Goal: Navigation & Orientation: Find specific page/section

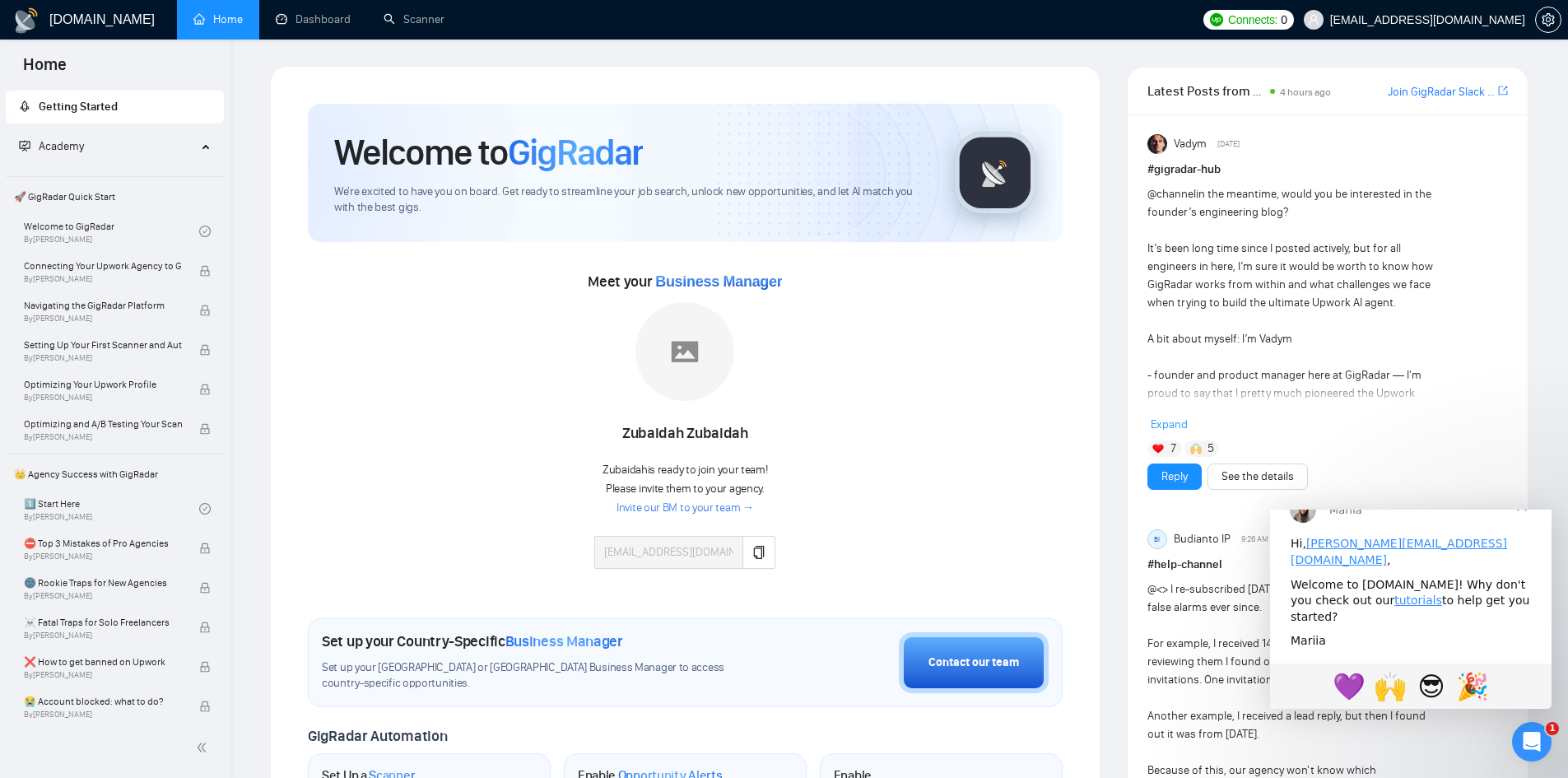
click at [1471, 20] on span "[EMAIL_ADDRESS][DOMAIN_NAME]" at bounding box center [1428, 20] width 195 height 0
click at [1548, 19] on icon "setting" at bounding box center [1547, 19] width 13 height 13
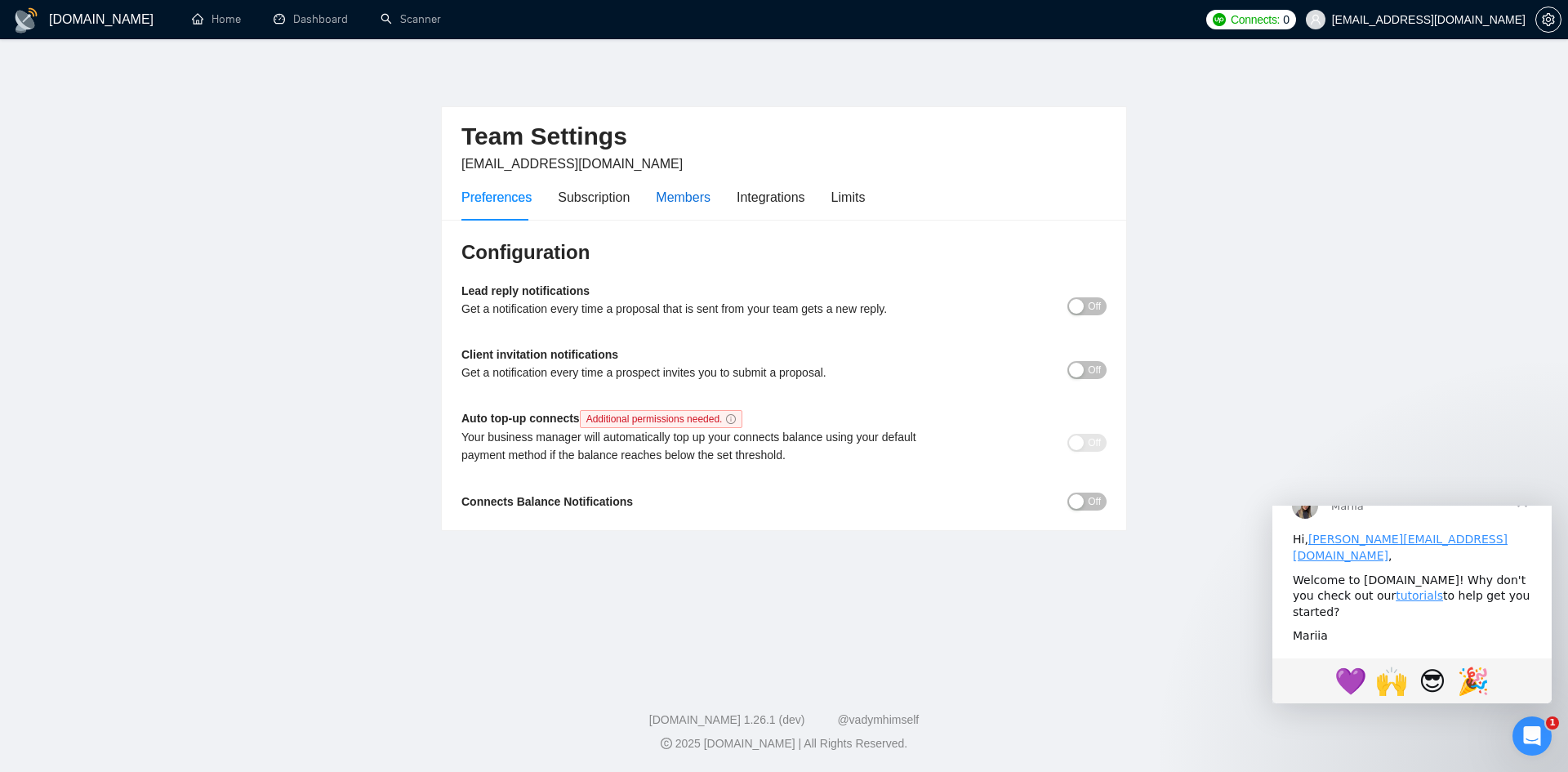
click at [692, 191] on div "Members" at bounding box center [683, 197] width 55 height 20
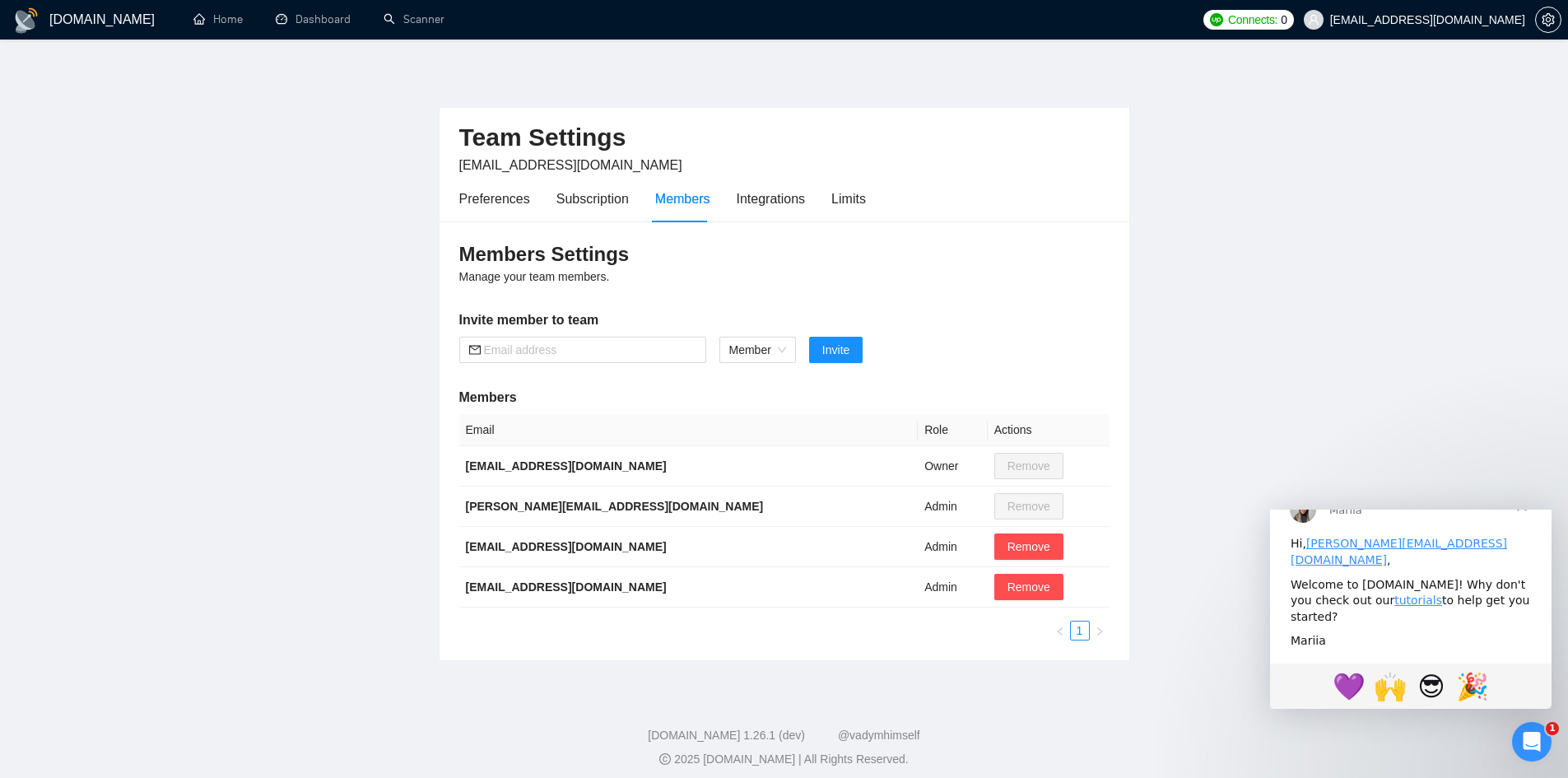
click at [75, 11] on h1 "[DOMAIN_NAME]" at bounding box center [102, 20] width 105 height 39
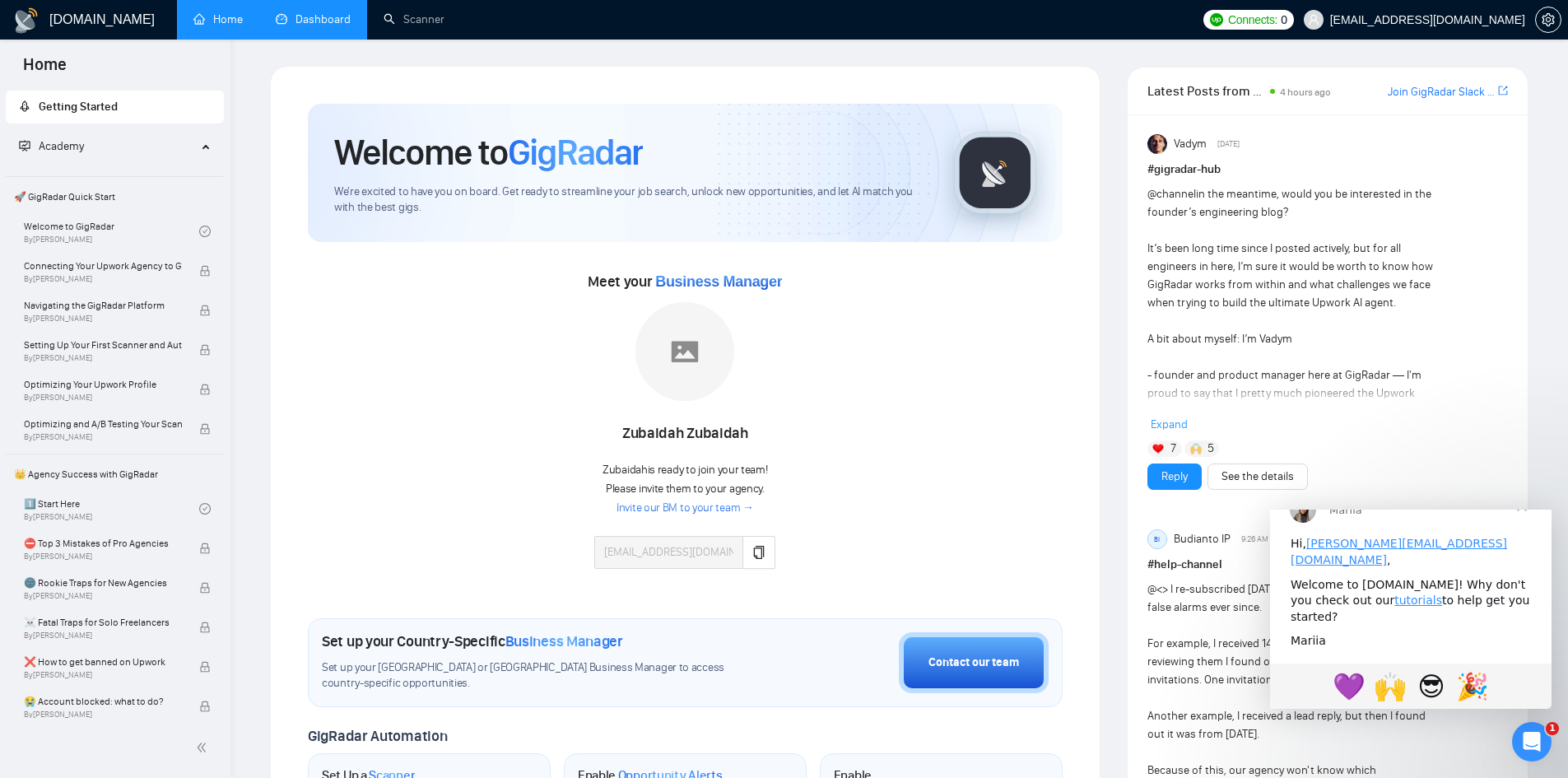
click at [296, 12] on link "Dashboard" at bounding box center [314, 19] width 75 height 14
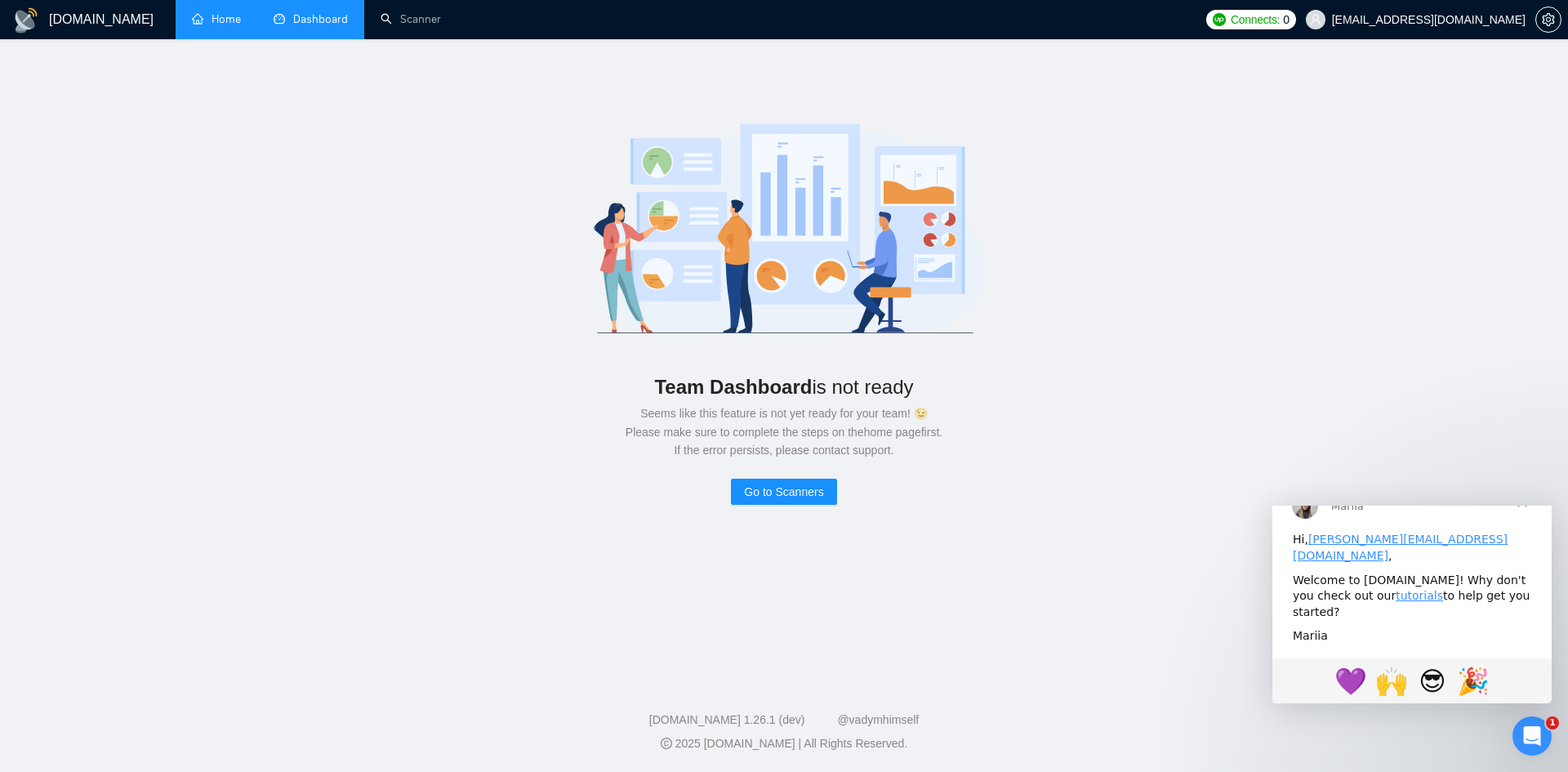
click at [222, 20] on link "Home" at bounding box center [216, 19] width 49 height 14
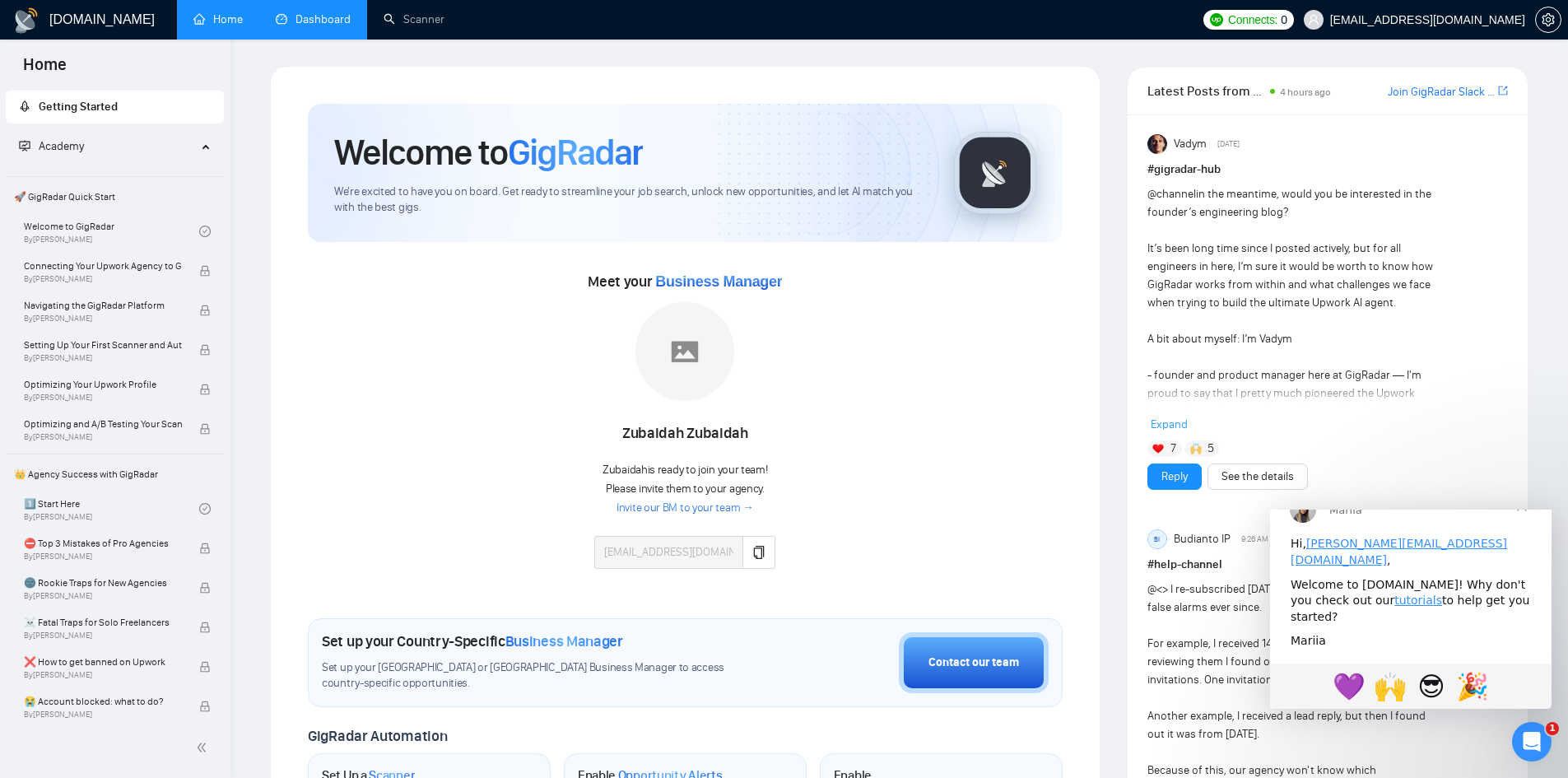
click at [1519, 535] on span "Закрыть" at bounding box center [1521, 504] width 59 height 59
